Goal: Navigation & Orientation: Find specific page/section

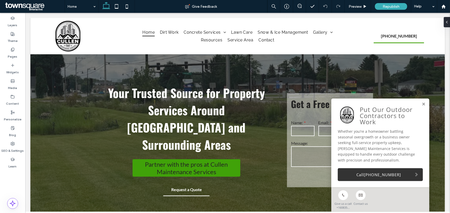
click at [28, 6] on span at bounding box center [34, 6] width 61 height 10
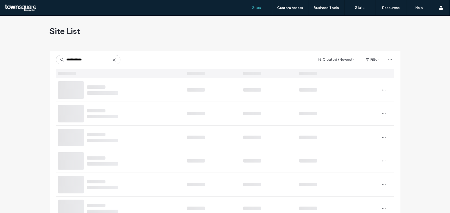
type input "**********"
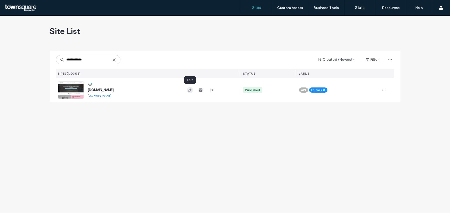
click at [190, 89] on use "button" at bounding box center [189, 90] width 3 height 3
